Goal: Task Accomplishment & Management: Complete application form

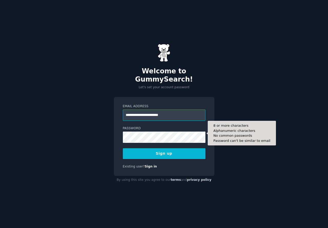
type input "**********"
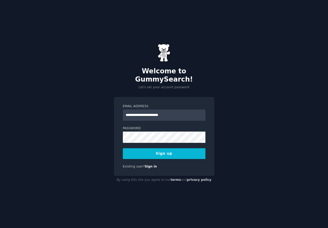
click at [227, 138] on div "**********" at bounding box center [164, 114] width 328 height 228
click at [161, 152] on button "Sign up" at bounding box center [164, 153] width 83 height 11
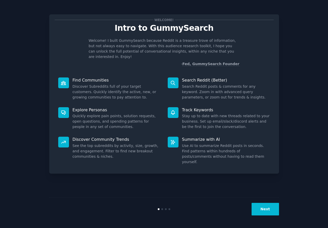
click at [269, 209] on button "Next" at bounding box center [265, 209] width 27 height 13
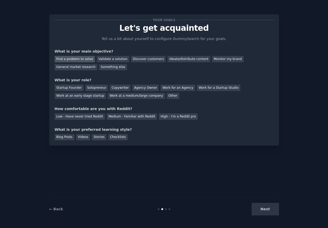
click at [86, 58] on div "Find a problem to solve" at bounding box center [75, 59] width 40 height 6
click at [101, 60] on div "Validate a solution" at bounding box center [113, 59] width 33 height 6
click at [82, 58] on div "Find a problem to solve" at bounding box center [75, 59] width 40 height 6
click at [91, 88] on div "Solopreneur" at bounding box center [96, 88] width 23 height 6
click at [108, 117] on div "Medium - Familiar with Reddit" at bounding box center [132, 116] width 50 height 6
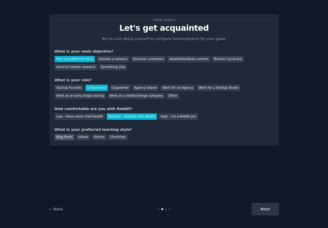
click at [67, 137] on div "Blog Posts" at bounding box center [65, 137] width 20 height 6
click at [94, 138] on div "Stories" at bounding box center [99, 137] width 14 height 6
click at [62, 138] on div "Blog Posts" at bounding box center [65, 137] width 20 height 6
click at [261, 208] on button "Next" at bounding box center [265, 209] width 27 height 13
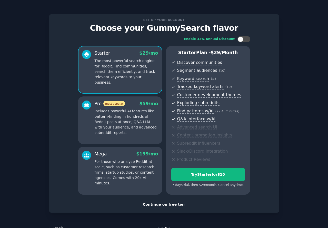
click at [176, 203] on div "Continue on free tier" at bounding box center [164, 204] width 219 height 5
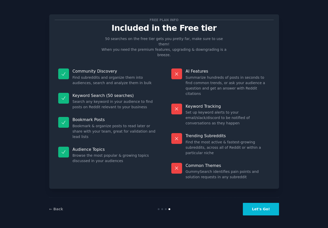
click at [258, 210] on button "Let's Go!" at bounding box center [261, 209] width 36 height 13
